Goal: Use online tool/utility: Utilize a website feature to perform a specific function

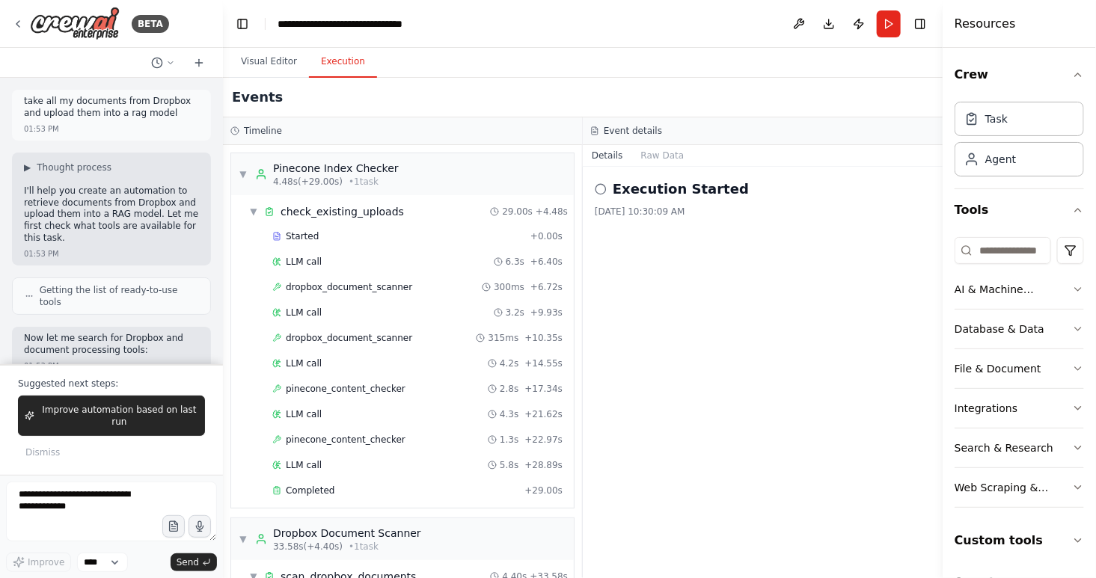
scroll to position [791, 0]
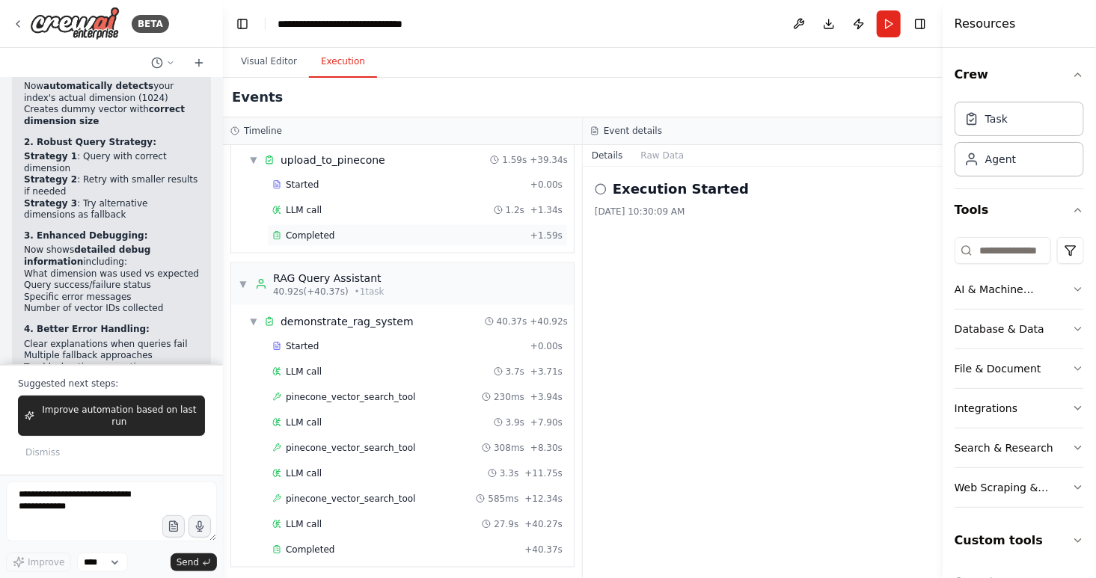
click at [317, 232] on span "Completed" at bounding box center [310, 236] width 49 height 12
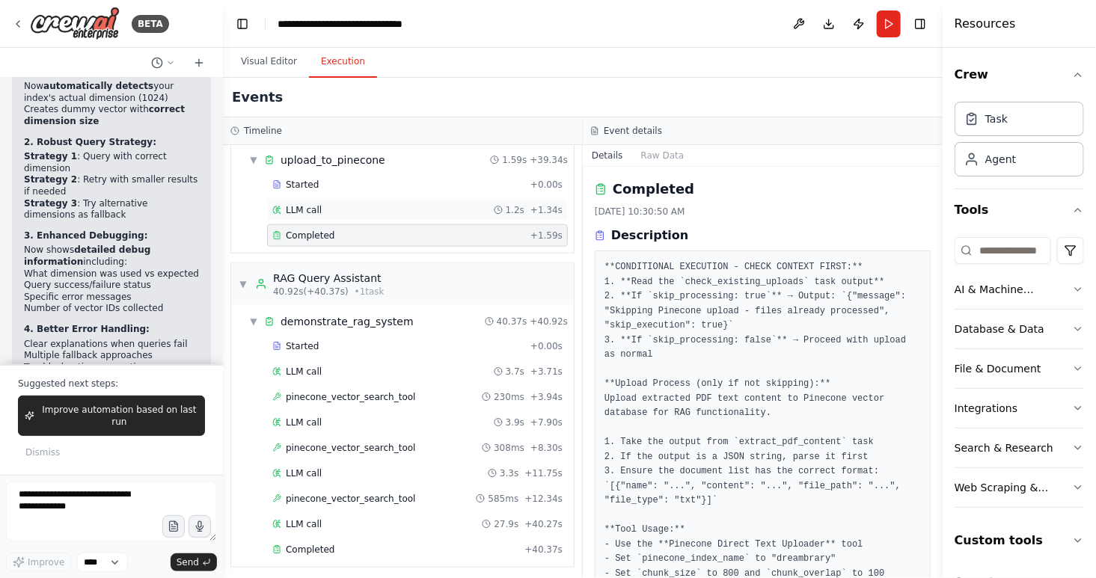
click at [312, 207] on span "LLM call" at bounding box center [304, 210] width 36 height 12
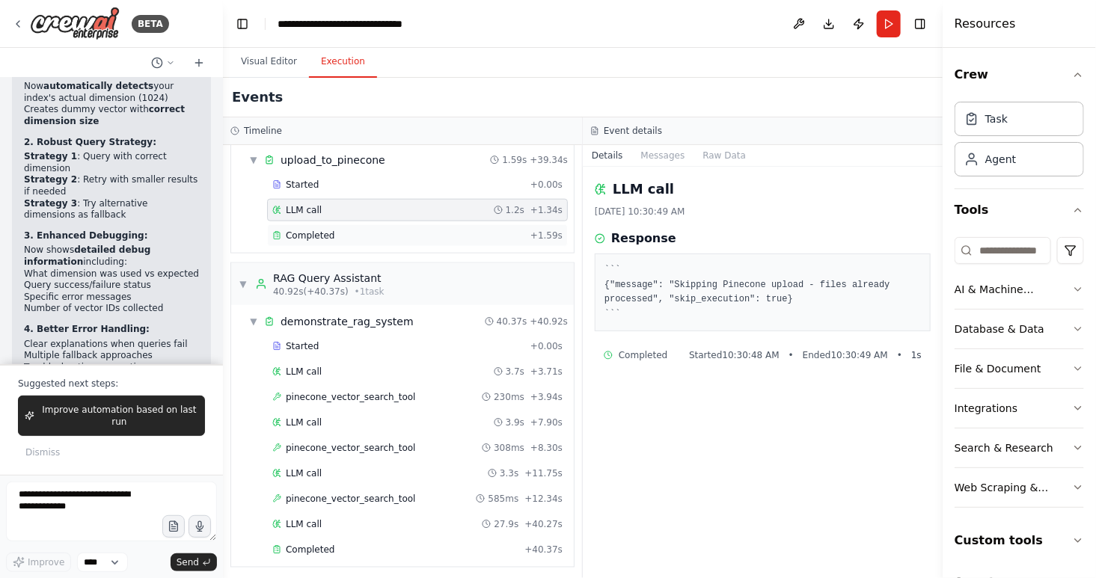
click at [317, 224] on div "Completed + 1.59s" at bounding box center [417, 235] width 301 height 22
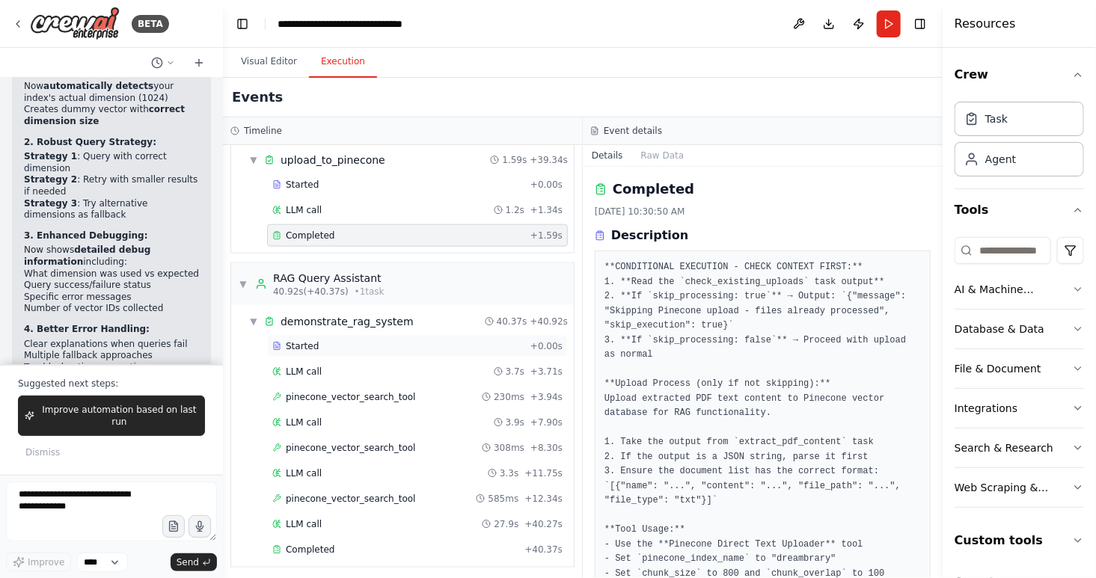
click at [322, 343] on div "Started" at bounding box center [398, 346] width 252 height 12
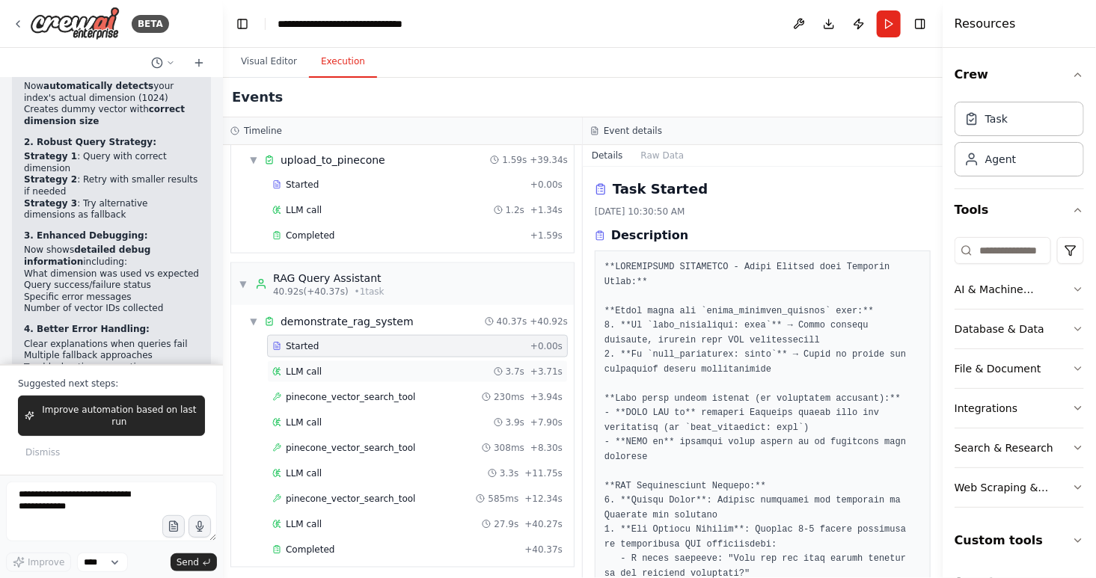
click at [317, 367] on span "LLM call" at bounding box center [304, 372] width 36 height 12
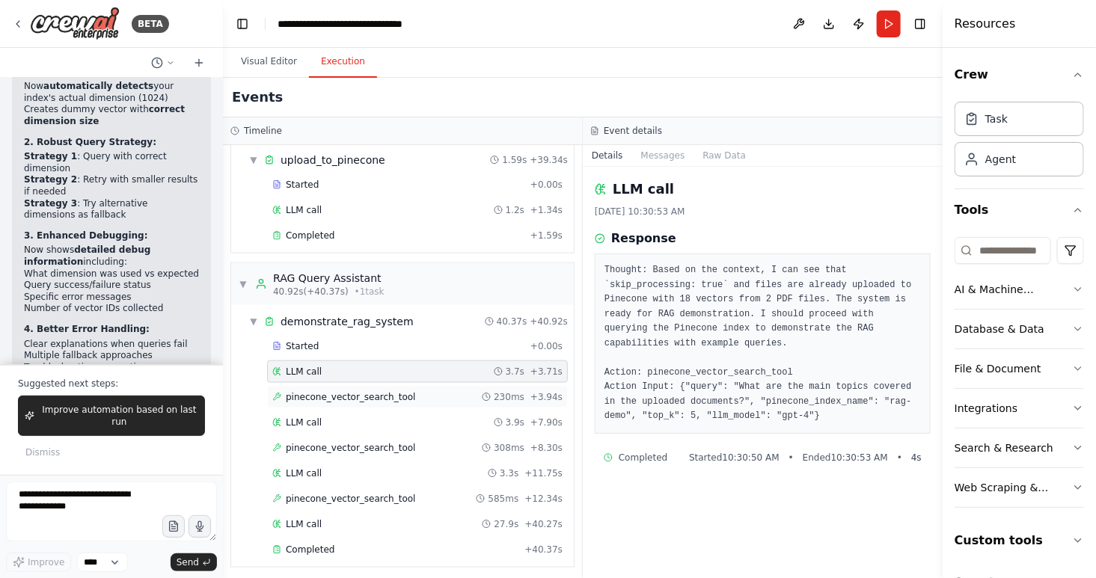
click at [320, 391] on span "pinecone_vector_search_tool" at bounding box center [351, 397] width 130 height 12
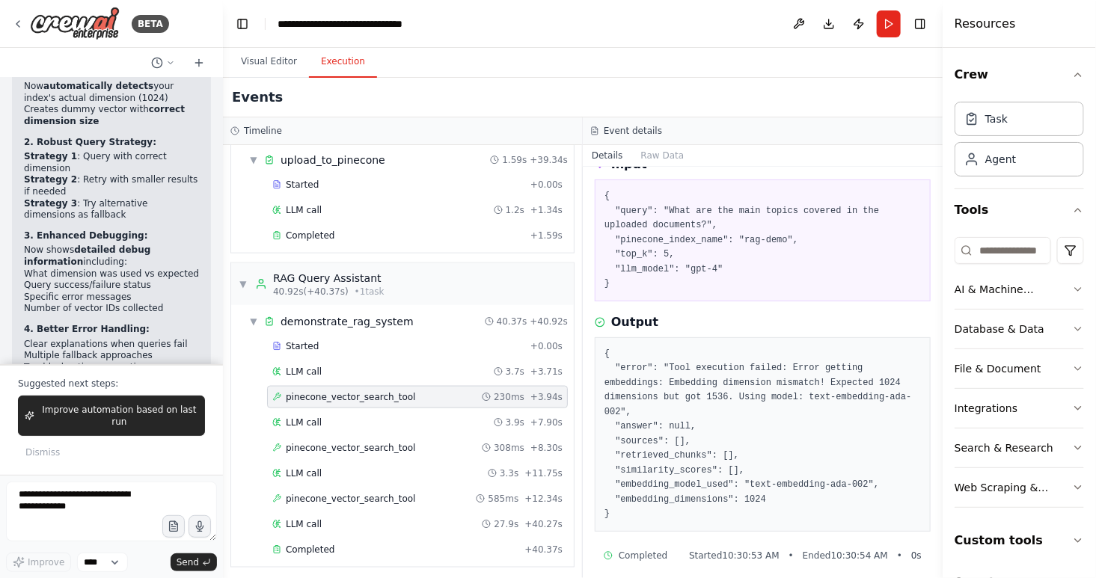
scroll to position [83, 0]
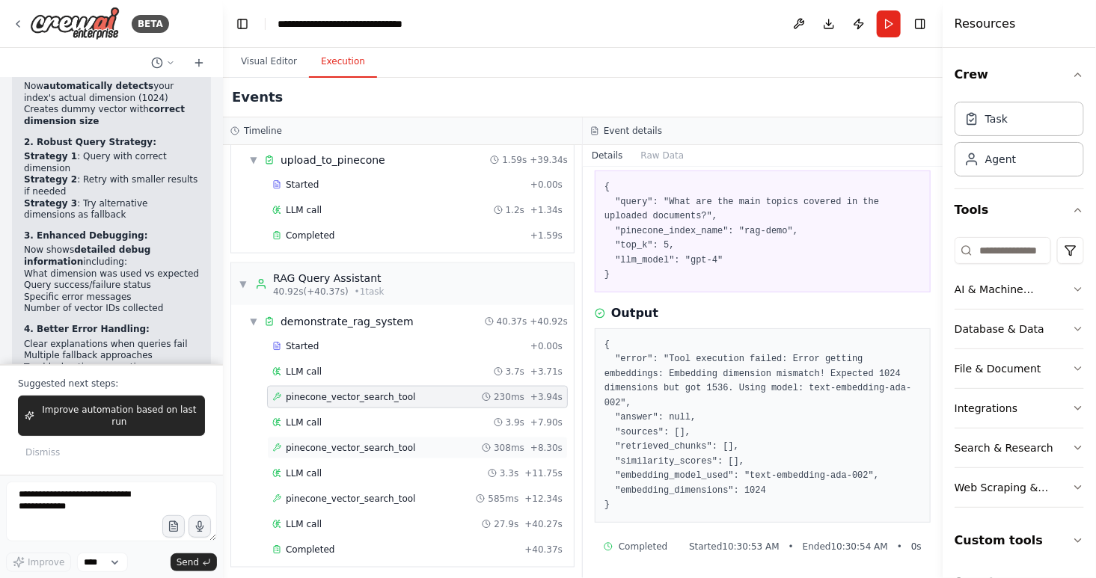
click at [405, 446] on span "pinecone_vector_search_tool" at bounding box center [351, 448] width 130 height 12
click at [397, 495] on span "pinecone_vector_search_tool" at bounding box center [351, 499] width 130 height 12
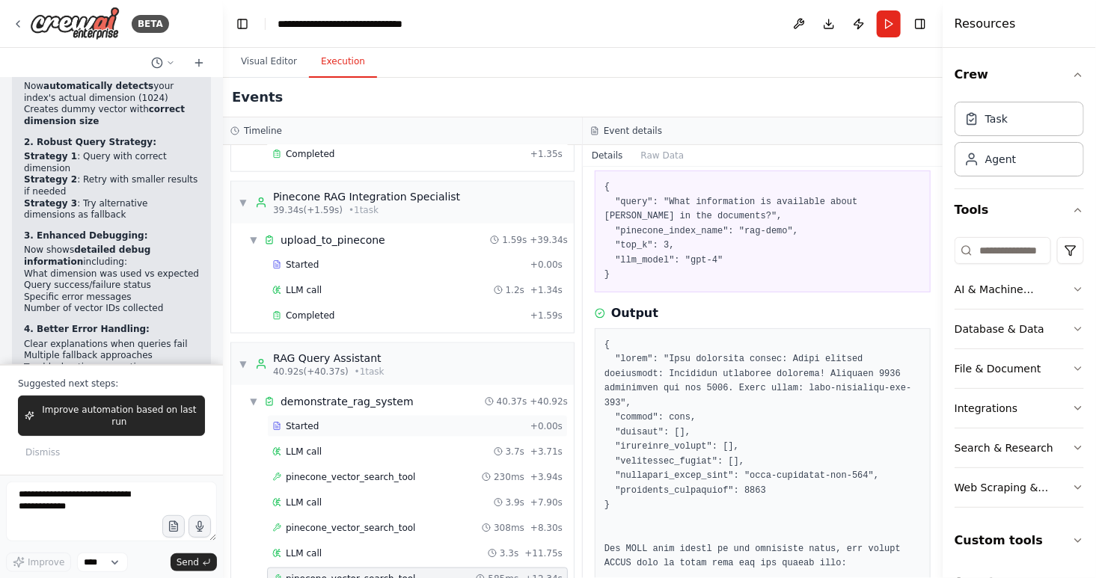
scroll to position [703, 0]
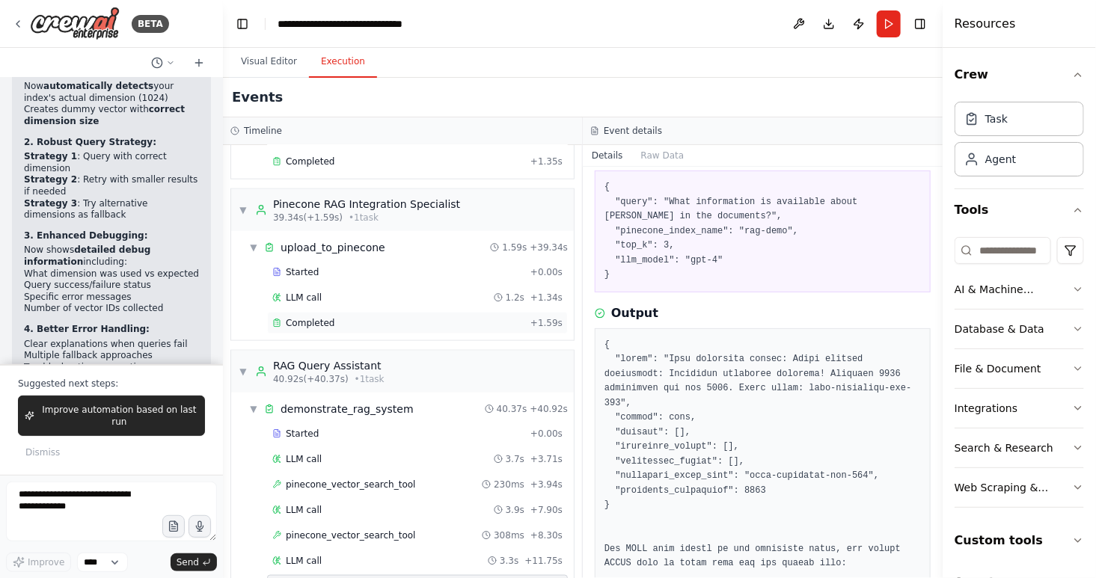
click at [337, 318] on div "Completed" at bounding box center [398, 323] width 252 height 12
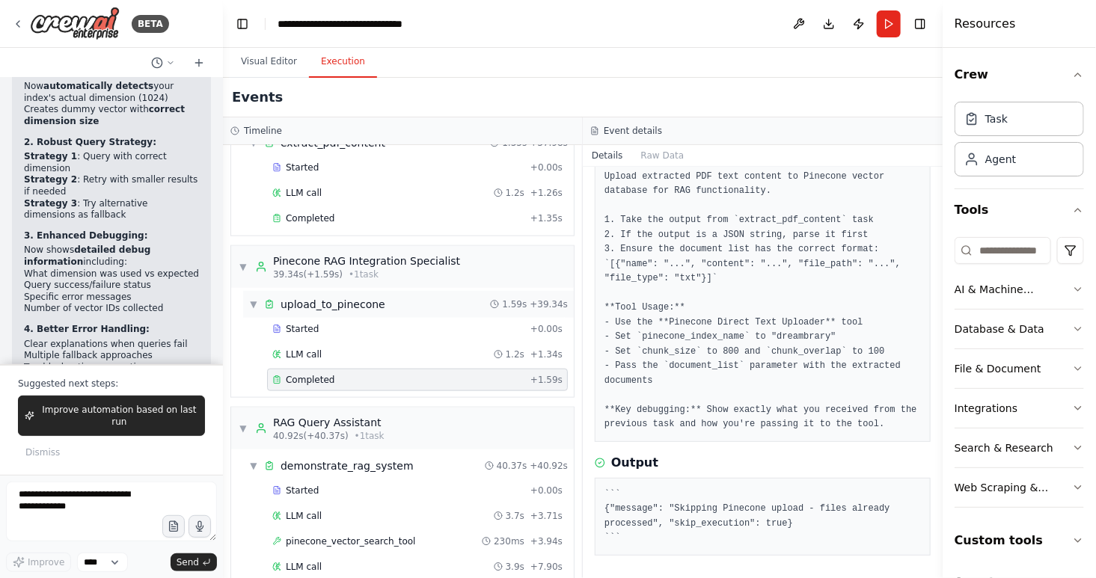
scroll to position [635, 0]
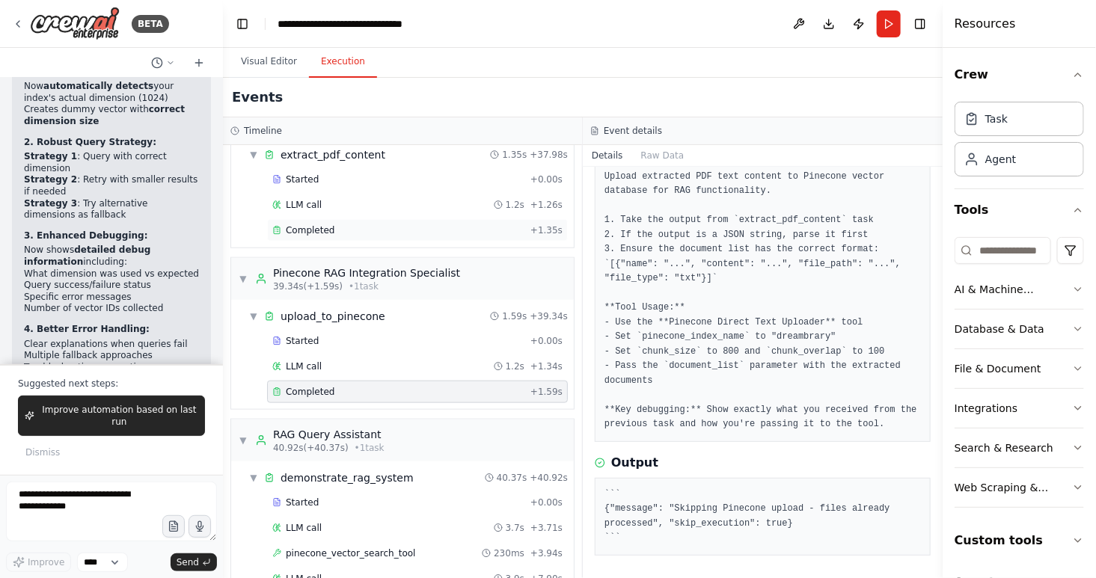
click at [313, 224] on span "Completed" at bounding box center [310, 230] width 49 height 12
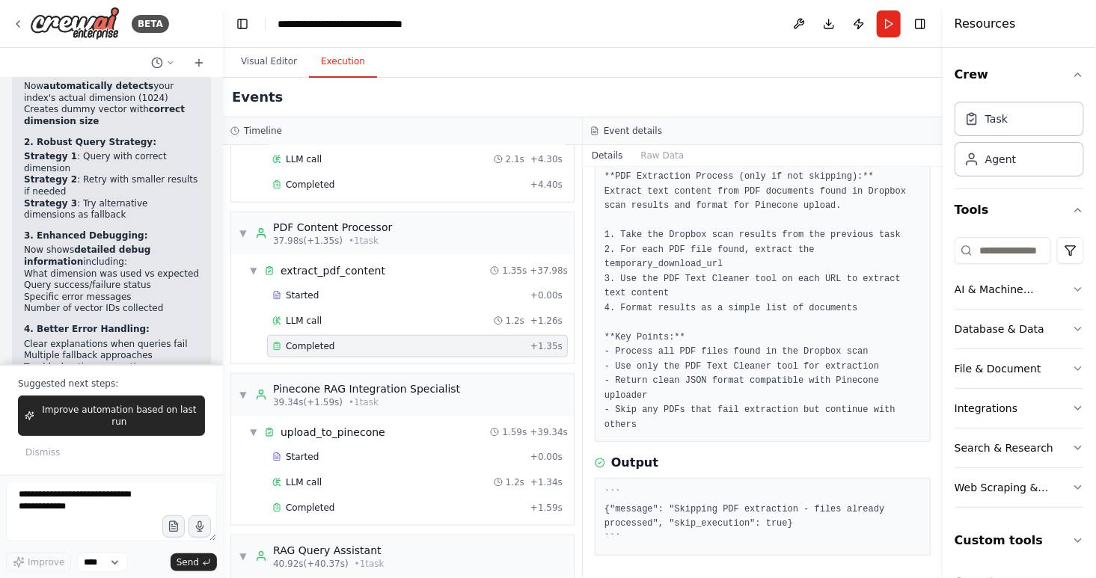
scroll to position [514, 0]
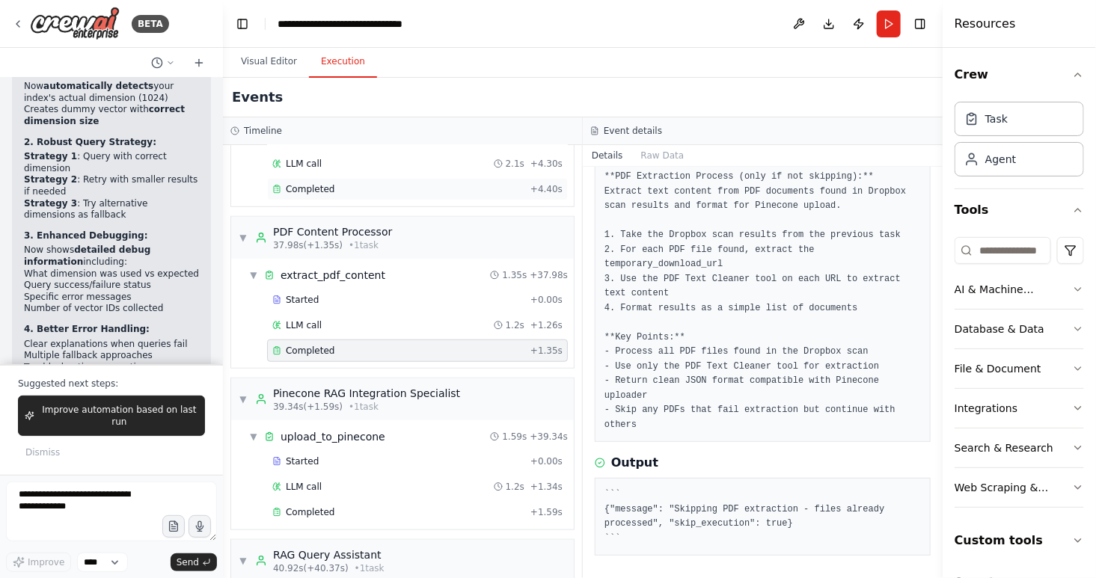
click at [317, 186] on span "Completed" at bounding box center [310, 189] width 49 height 12
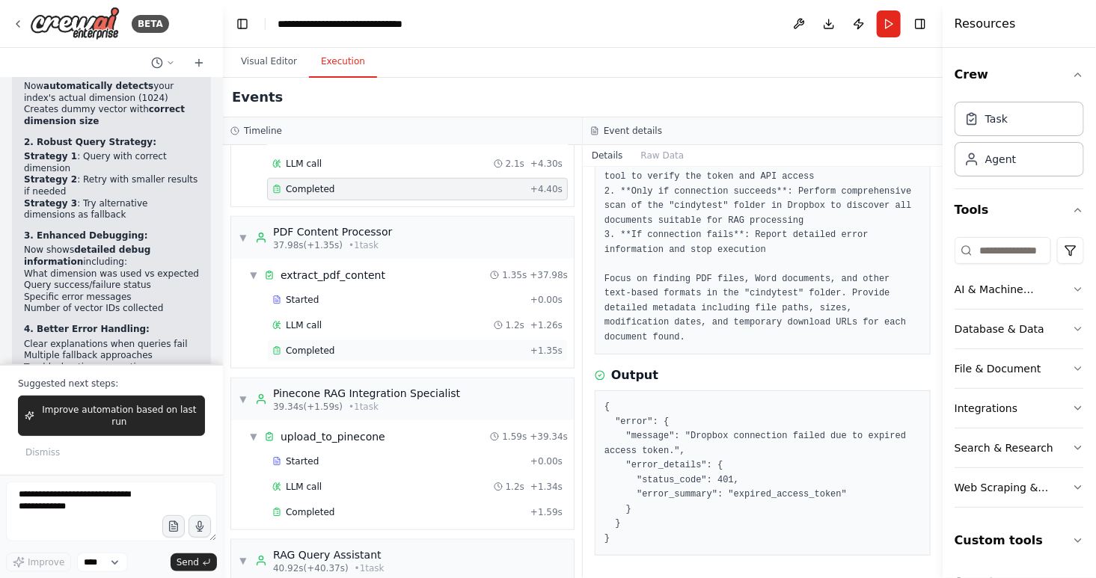
click at [326, 346] on span "Completed" at bounding box center [310, 351] width 49 height 12
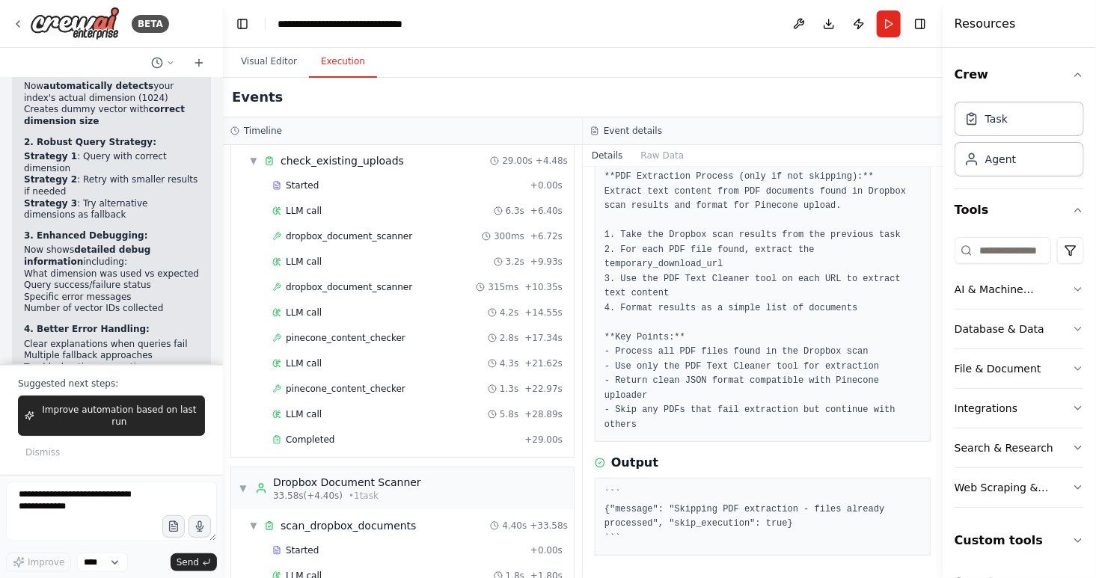
scroll to position [49, 0]
click at [376, 242] on span "dropbox_document_scanner" at bounding box center [349, 239] width 126 height 12
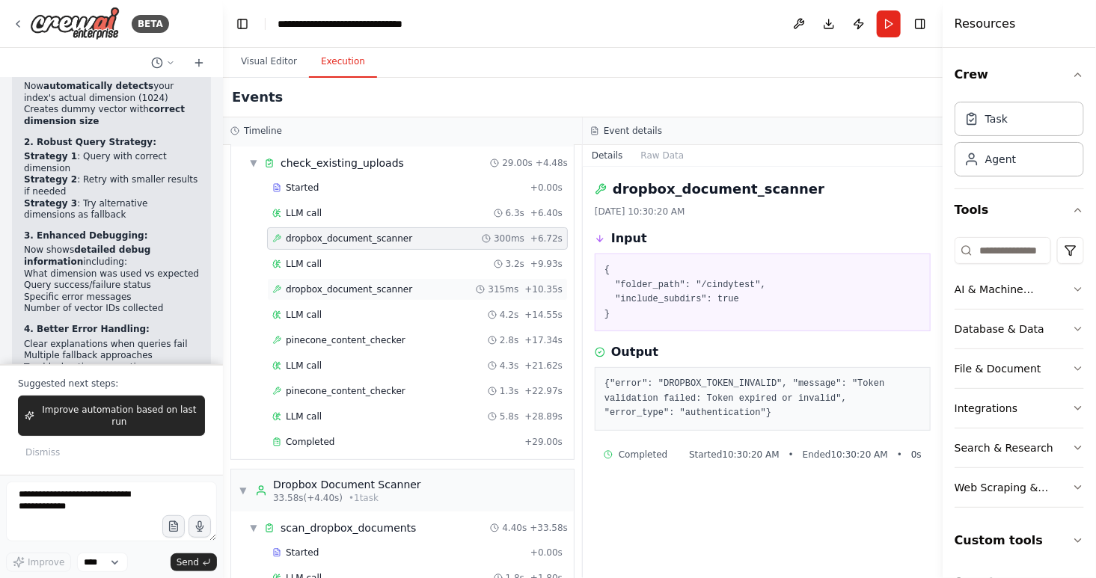
click at [373, 287] on span "dropbox_document_scanner" at bounding box center [349, 290] width 126 height 12
click at [365, 339] on span "pinecone_content_checker" at bounding box center [346, 340] width 120 height 12
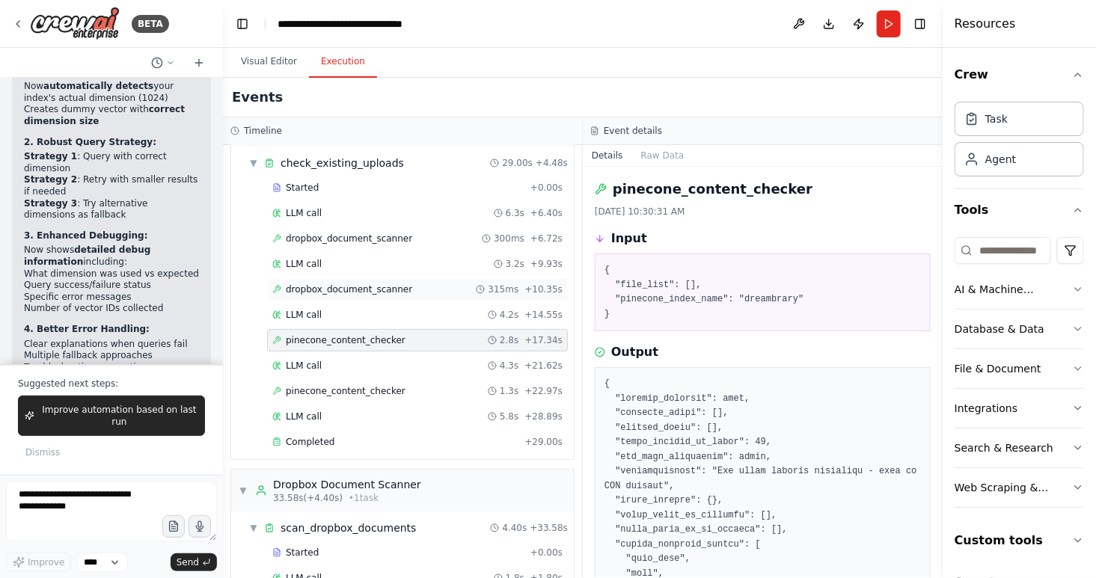
click at [362, 288] on span "dropbox_document_scanner" at bounding box center [349, 290] width 126 height 12
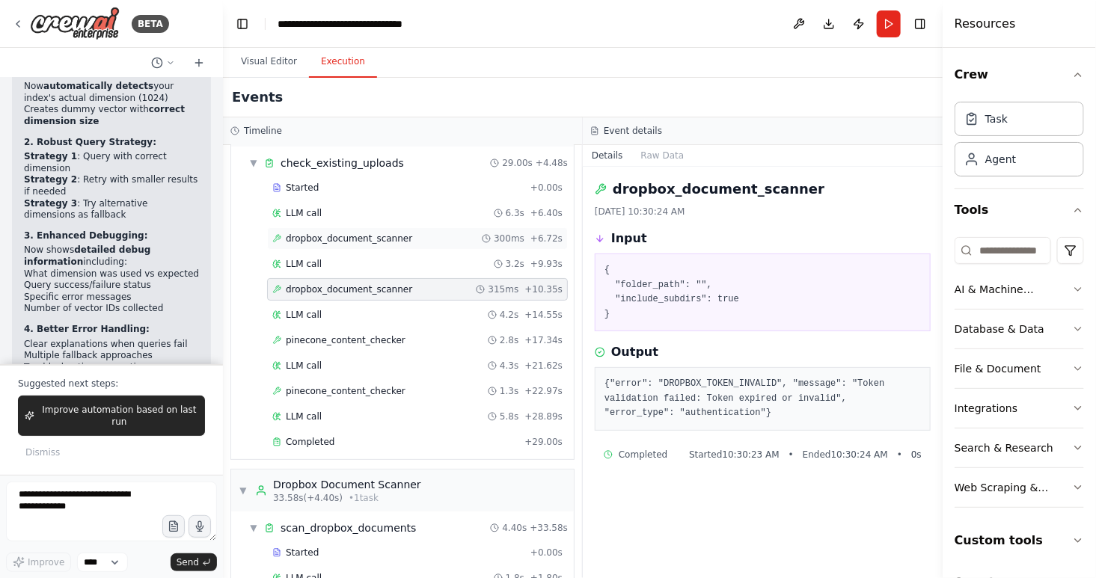
click at [358, 241] on span "dropbox_document_scanner" at bounding box center [349, 239] width 126 height 12
click at [366, 288] on span "dropbox_document_scanner" at bounding box center [349, 290] width 126 height 12
click at [358, 339] on span "pinecone_content_checker" at bounding box center [346, 340] width 120 height 12
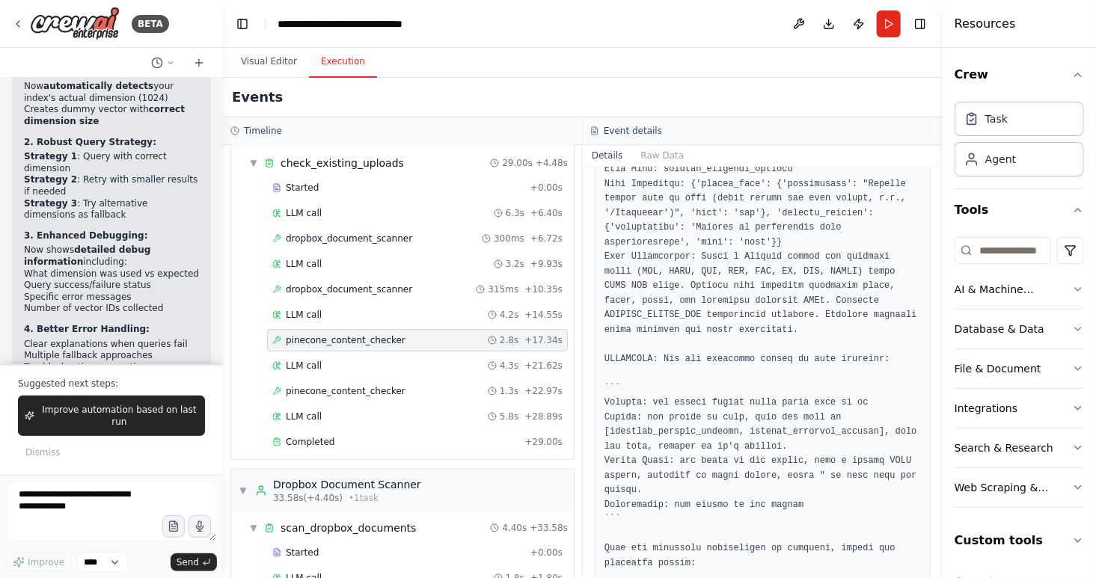
scroll to position [1177, 0]
